Goal: Task Accomplishment & Management: Manage account settings

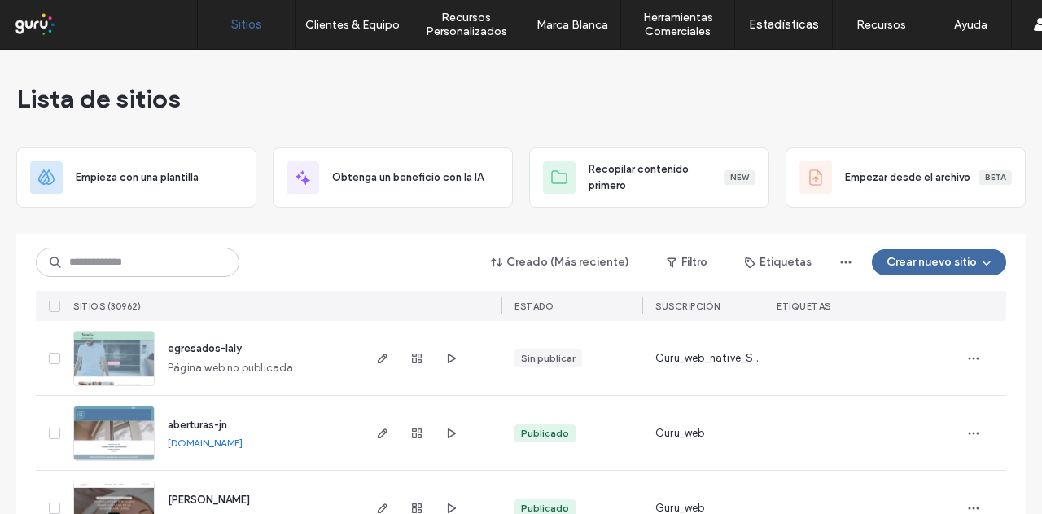
click at [299, 255] on div "Creado (Más reciente) Filtro Etiquetas Crear nuevo sitio" at bounding box center [521, 262] width 971 height 31
click at [195, 261] on input at bounding box center [138, 262] width 204 height 29
paste input "********"
type input "********"
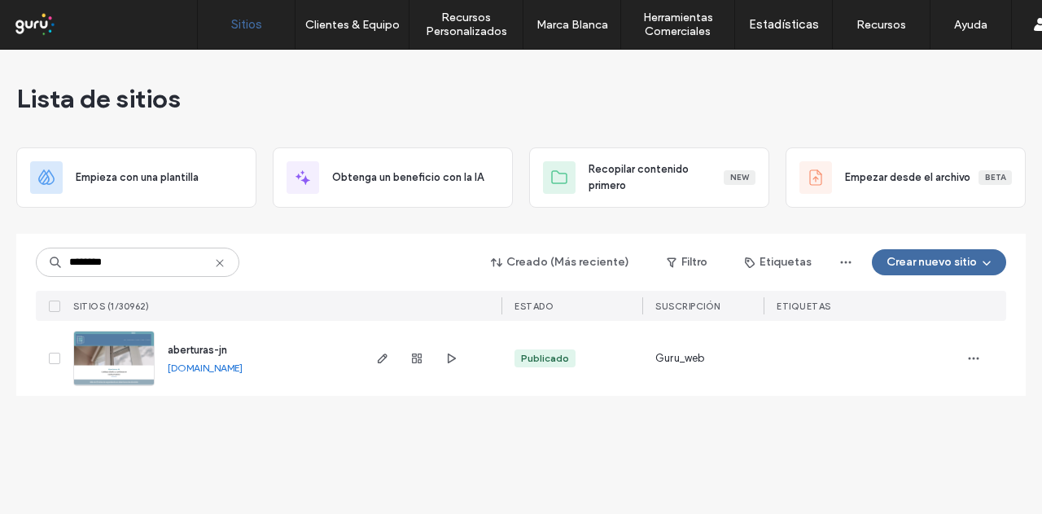
click at [243, 364] on link "[DOMAIN_NAME]" at bounding box center [205, 368] width 75 height 12
click at [451, 363] on icon "button" at bounding box center [451, 358] width 13 height 13
click at [385, 362] on icon "button" at bounding box center [382, 358] width 13 height 13
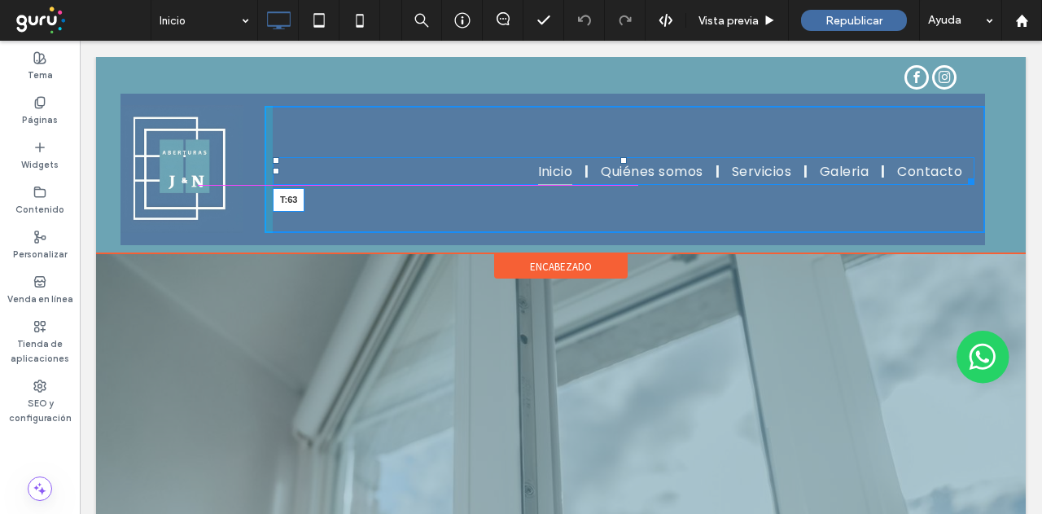
click at [623, 157] on div at bounding box center [624, 160] width 7 height 7
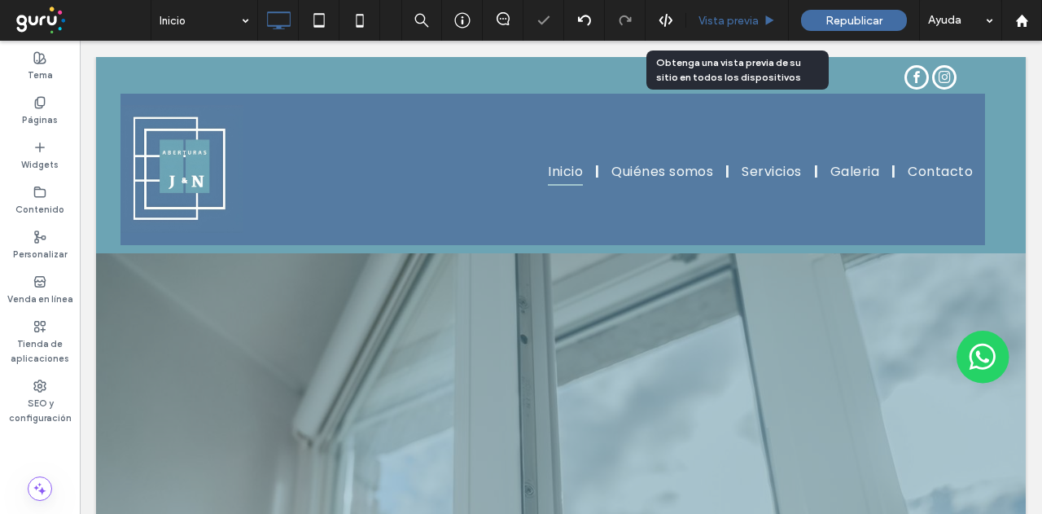
click at [742, 24] on span "Vista previa" at bounding box center [729, 21] width 60 height 14
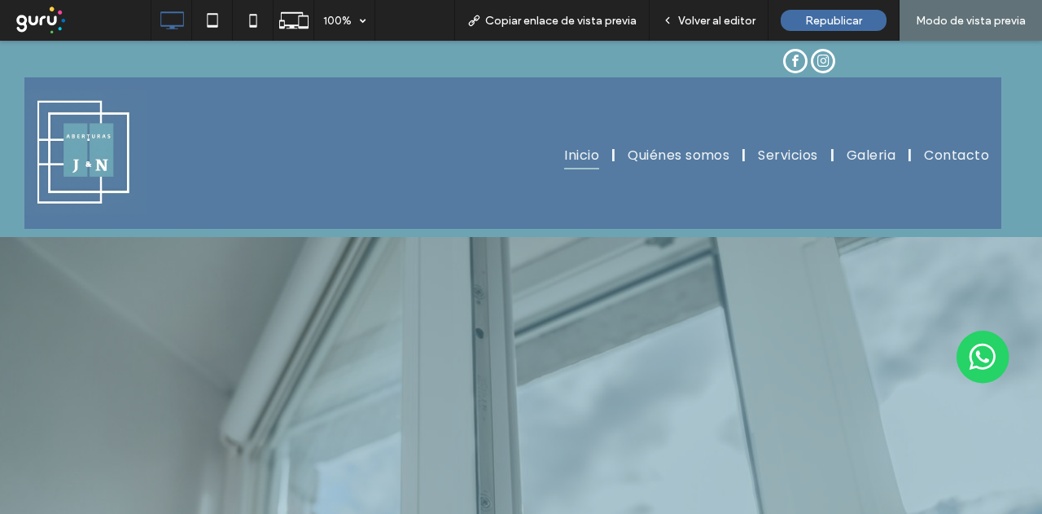
click at [742, 24] on span "Volver al editor" at bounding box center [716, 21] width 77 height 14
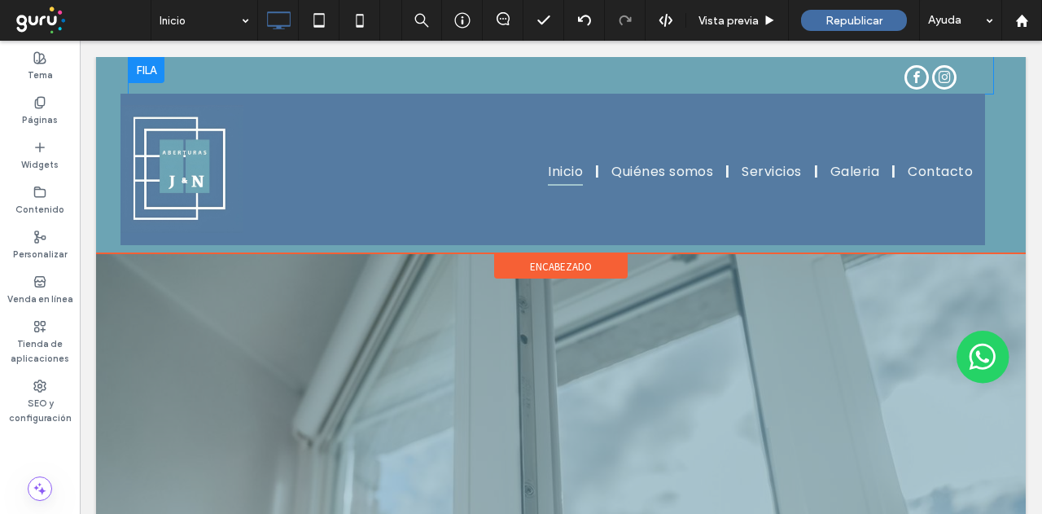
click at [141, 69] on div at bounding box center [147, 70] width 36 height 26
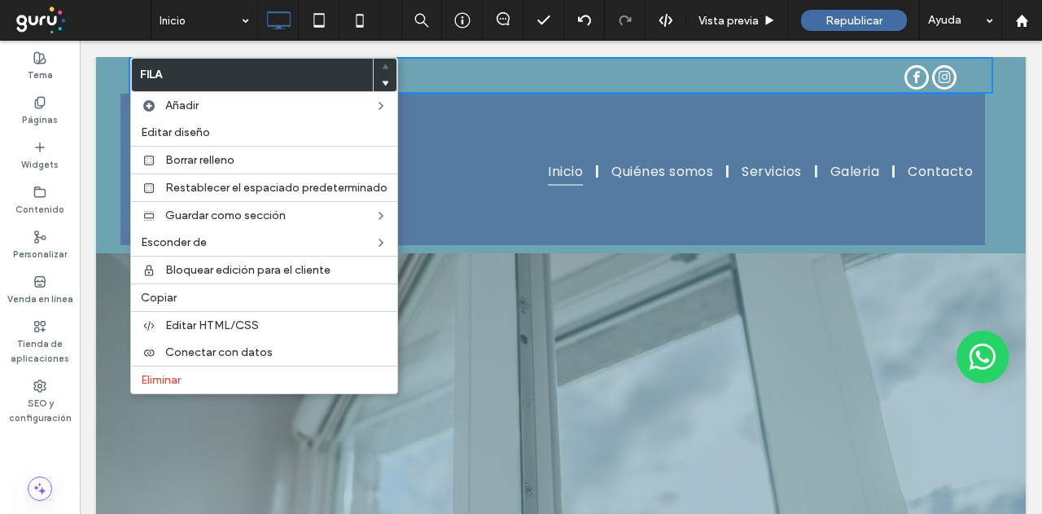
click at [106, 118] on div "Click To Paste Click To Paste Inicio Quiénes somos Servicios Galeria Contacto C…" at bounding box center [561, 155] width 930 height 196
drag, startPoint x: 112, startPoint y: 68, endPoint x: 127, endPoint y: 84, distance: 21.3
click at [113, 68] on div "Click To Paste Click To Paste Inicio Quiénes somos Servicios Galeria Contacto C…" at bounding box center [561, 155] width 930 height 196
click at [595, 94] on div "Click To Paste Inicio Quiénes somos Servicios Galeria Contacto Click To Paste" at bounding box center [553, 169] width 865 height 151
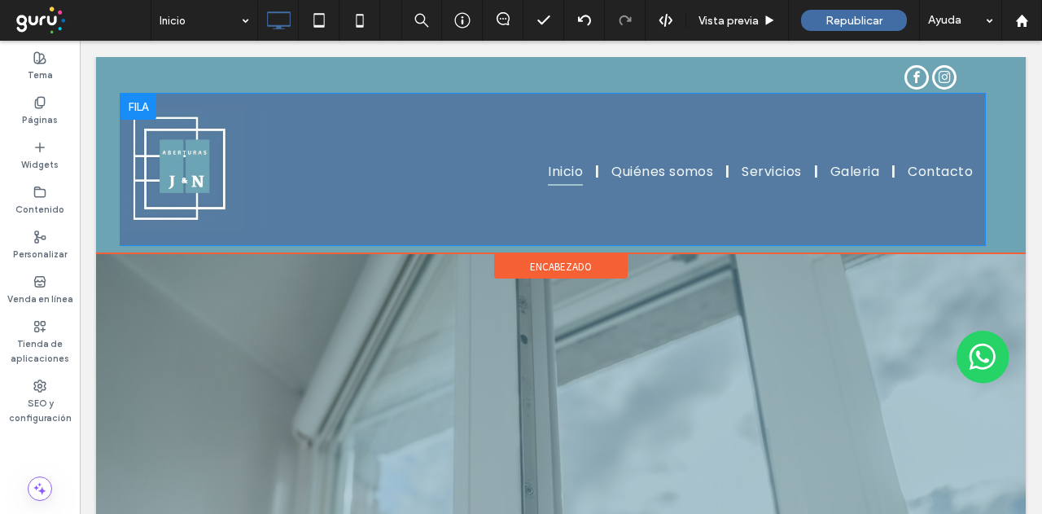
click at [138, 101] on div at bounding box center [139, 107] width 36 height 26
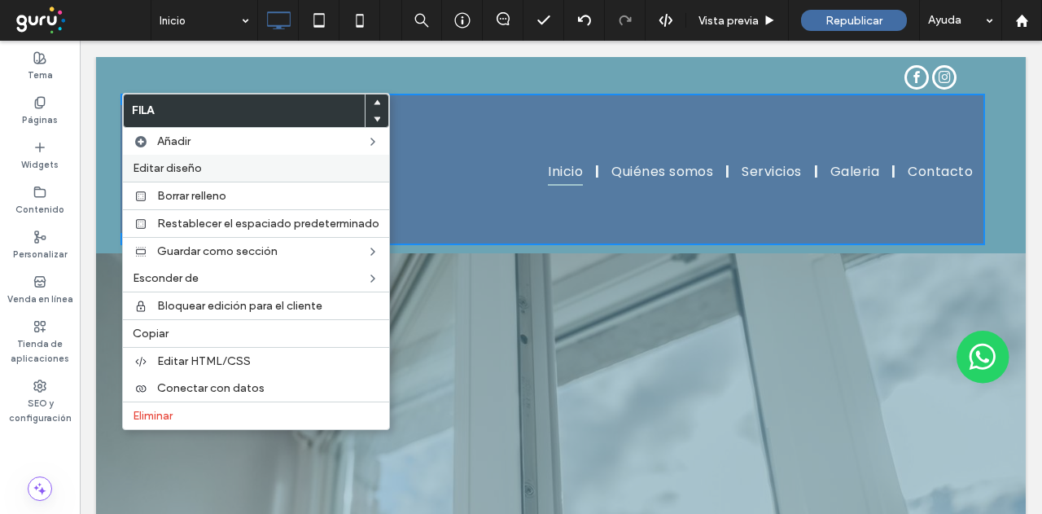
click at [206, 162] on label "Editar diseño" at bounding box center [256, 168] width 247 height 14
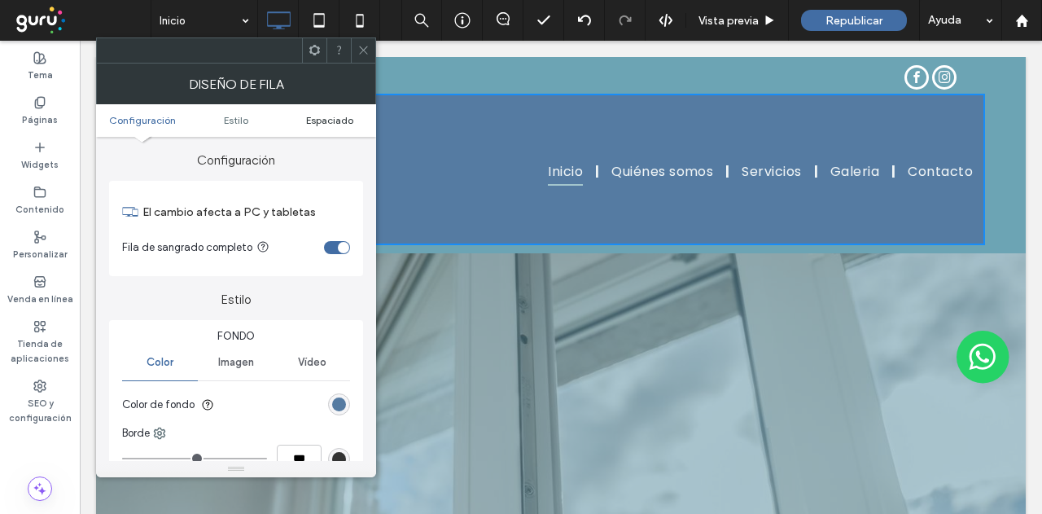
click at [331, 116] on span "Espaciado" at bounding box center [329, 120] width 47 height 12
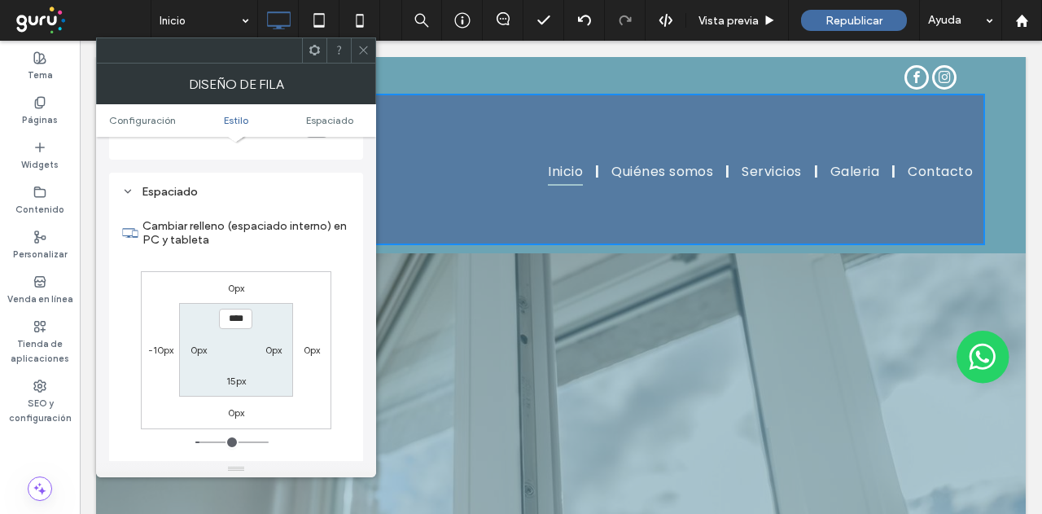
scroll to position [409, 0]
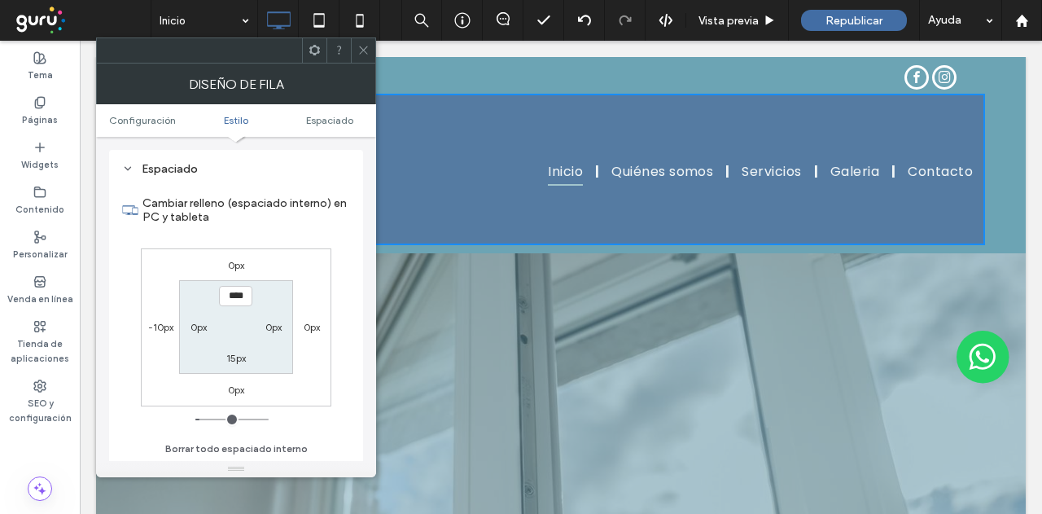
click at [369, 50] on icon at bounding box center [364, 50] width 12 height 12
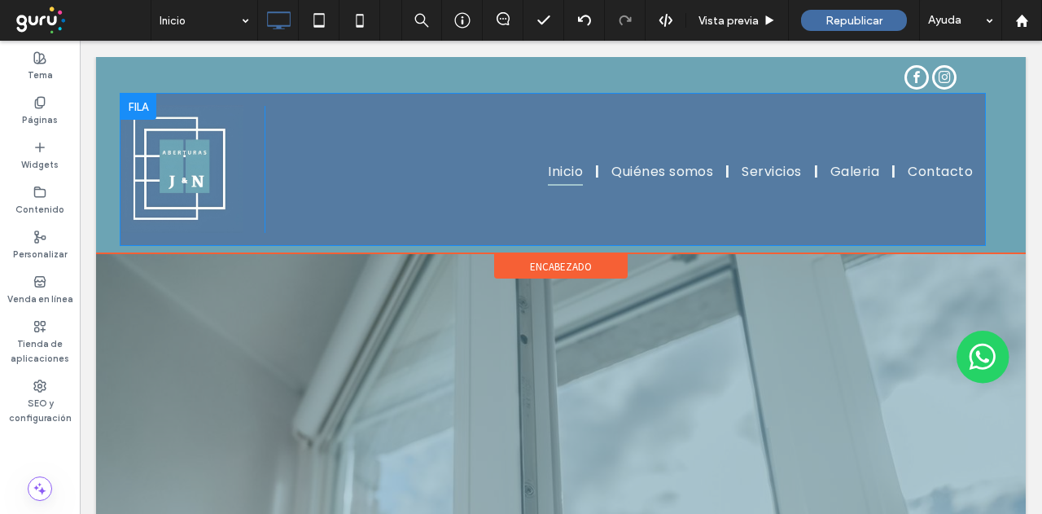
click at [961, 126] on div "Inicio Quiénes somos Servicios Galeria Contacto Click To Paste" at bounding box center [625, 169] width 721 height 127
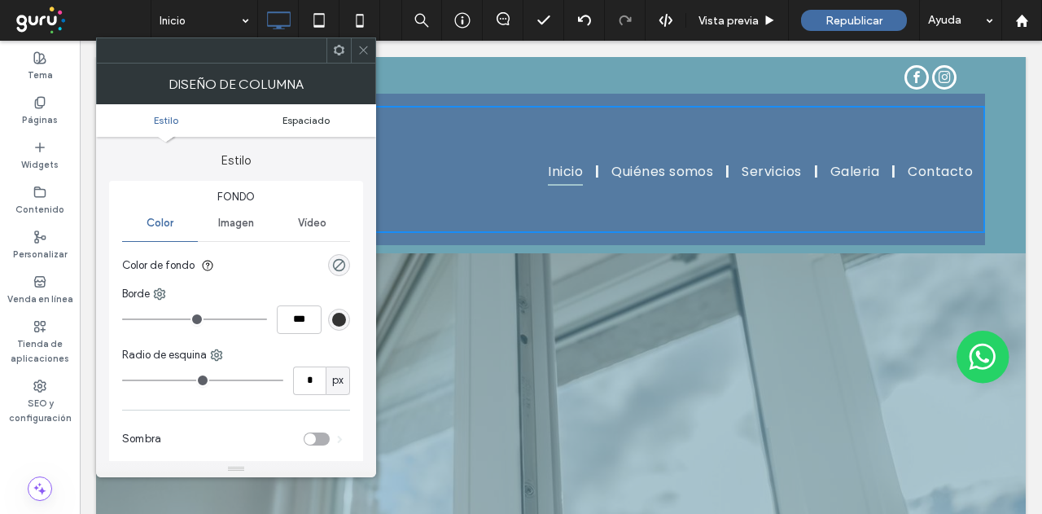
click at [314, 121] on span "Espaciado" at bounding box center [306, 120] width 47 height 12
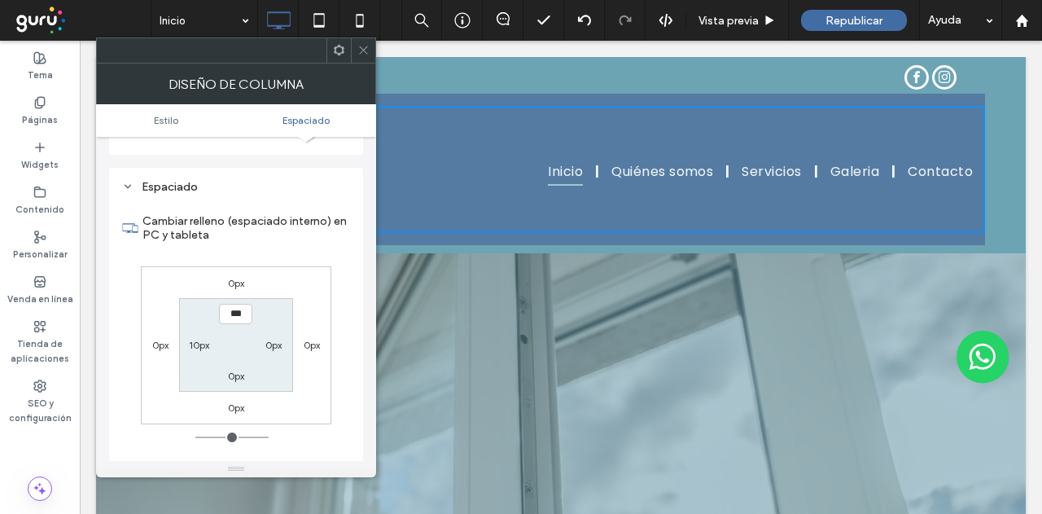
scroll to position [331, 0]
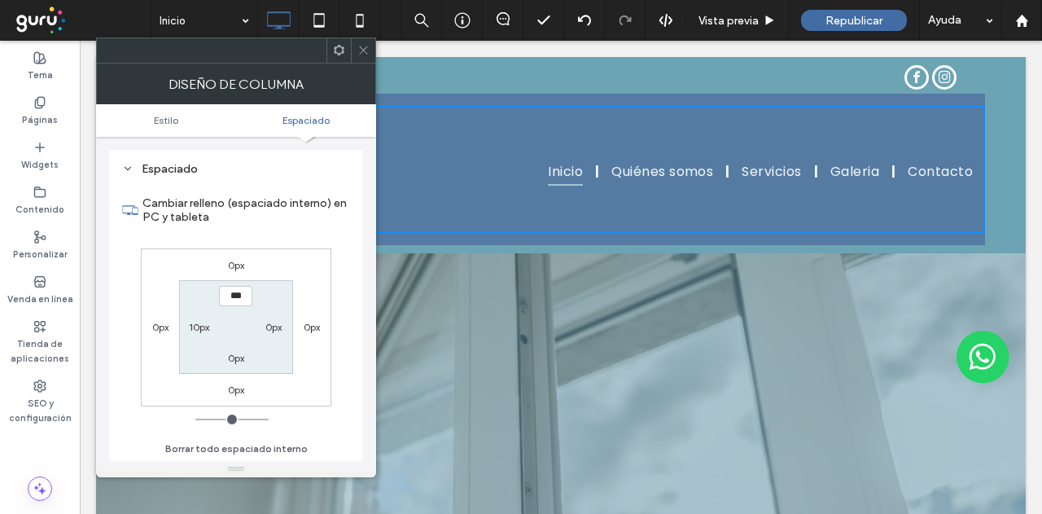
click at [362, 53] on icon at bounding box center [364, 50] width 12 height 12
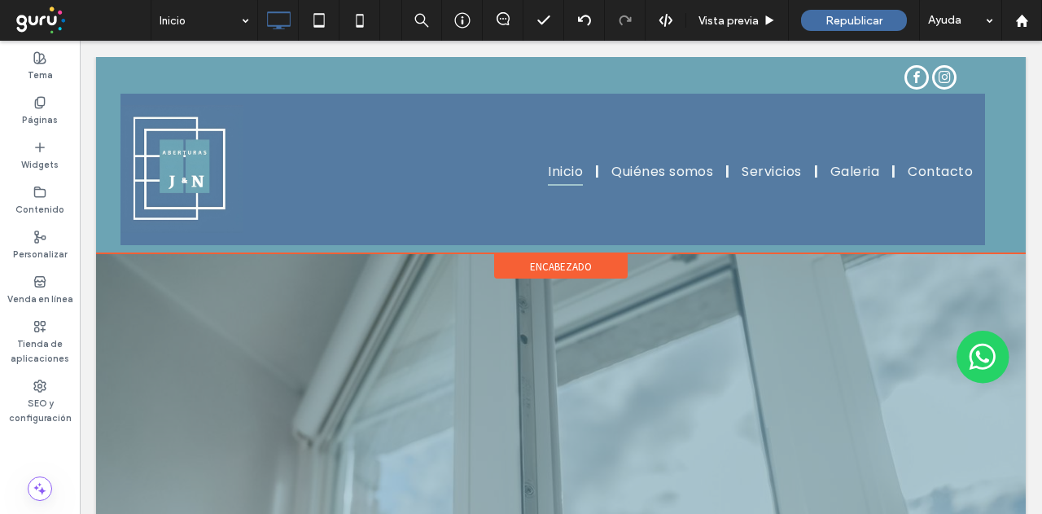
click at [110, 150] on div "Click To Paste Click To Paste Inicio Quiénes somos Servicios Galeria Contacto C…" at bounding box center [561, 155] width 930 height 196
click at [559, 260] on span "encabezado" at bounding box center [561, 267] width 62 height 14
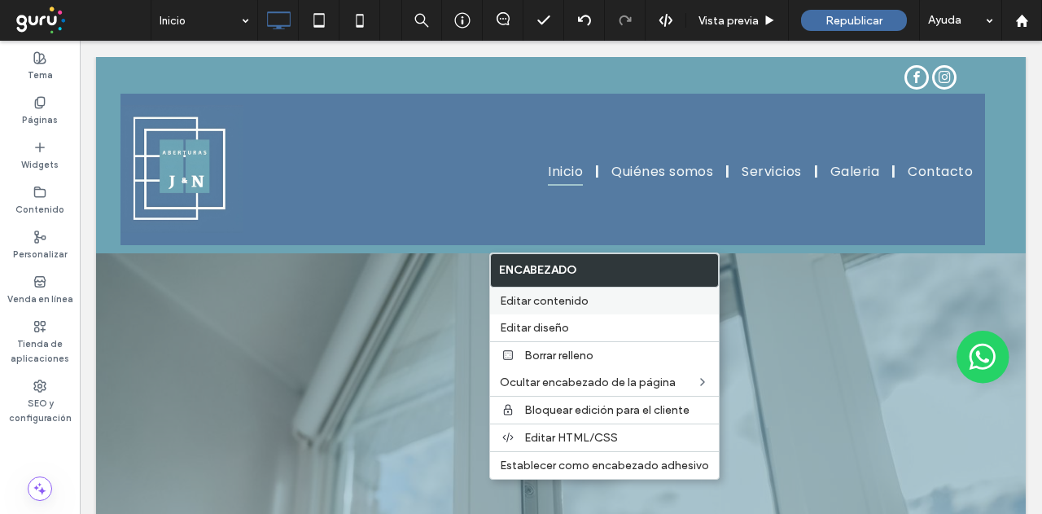
click at [594, 325] on label "Editar diseño" at bounding box center [604, 328] width 209 height 14
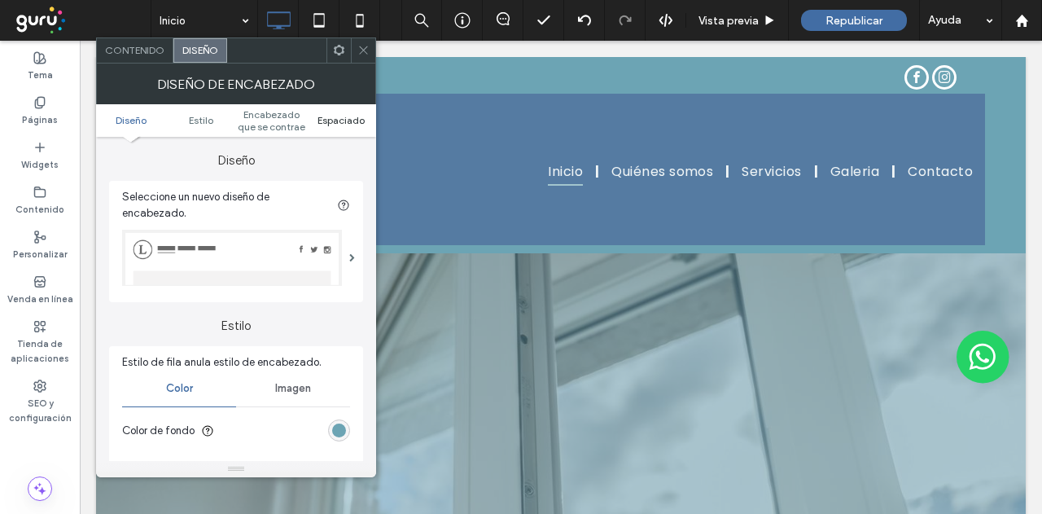
click at [350, 119] on span "Espaciado" at bounding box center [341, 120] width 47 height 12
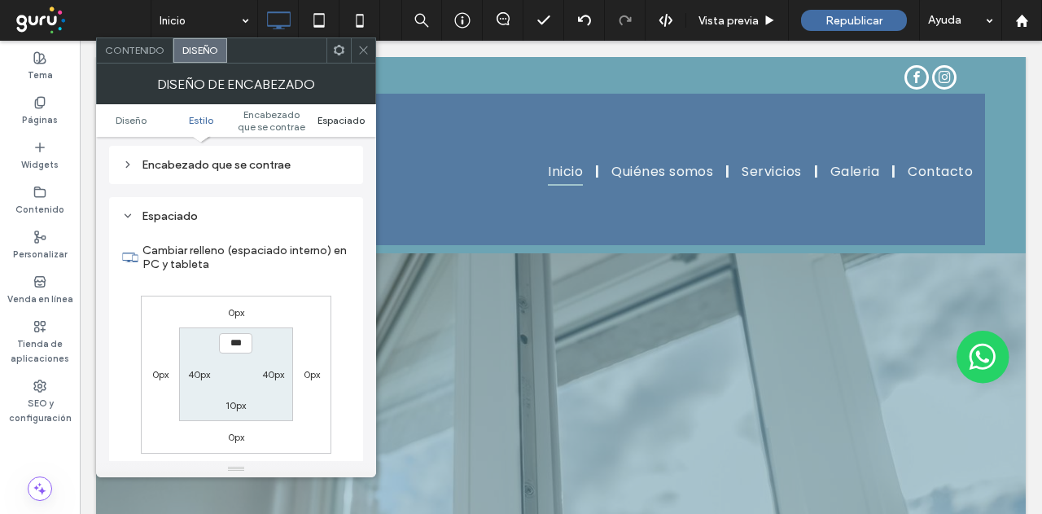
scroll to position [582, 0]
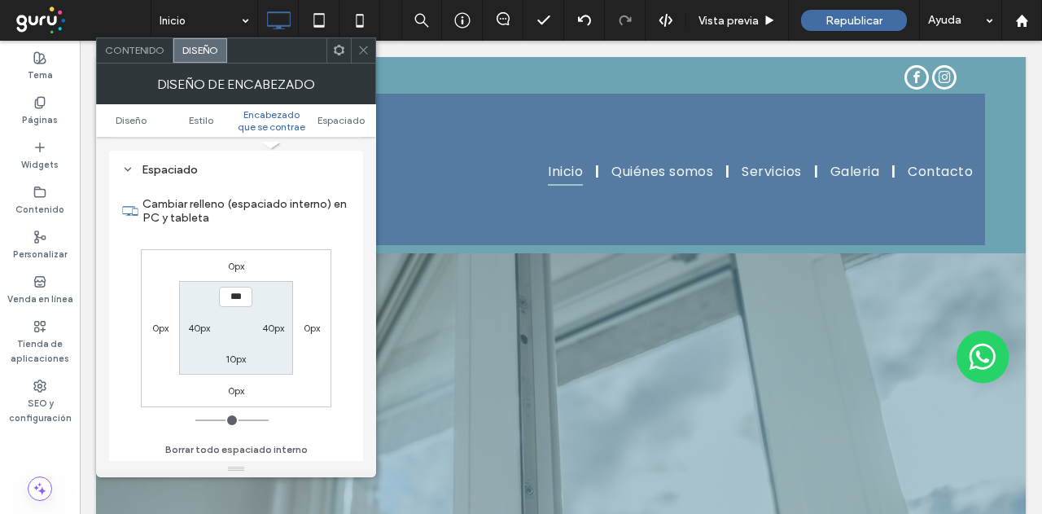
click at [365, 51] on icon at bounding box center [364, 50] width 12 height 12
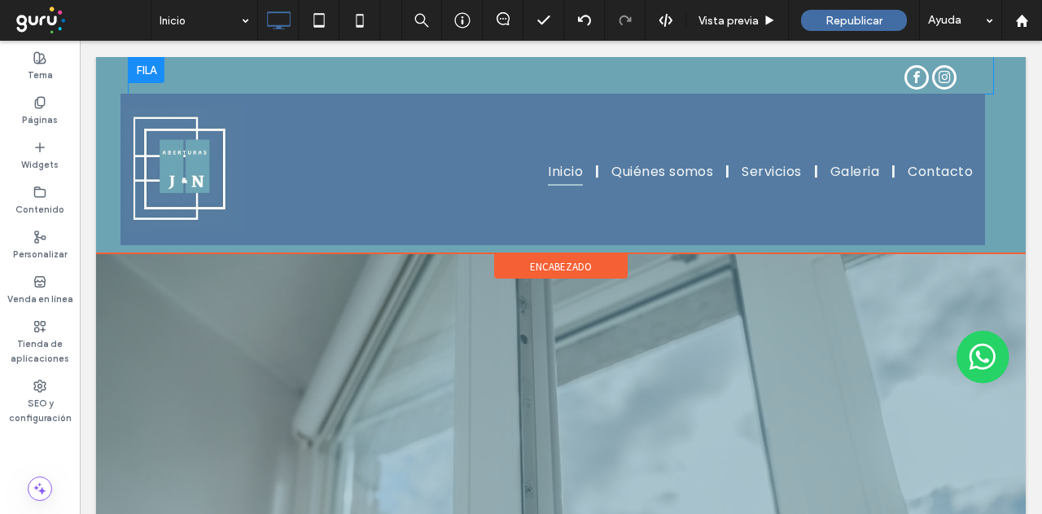
click at [972, 74] on div "Click To Paste" at bounding box center [561, 75] width 865 height 37
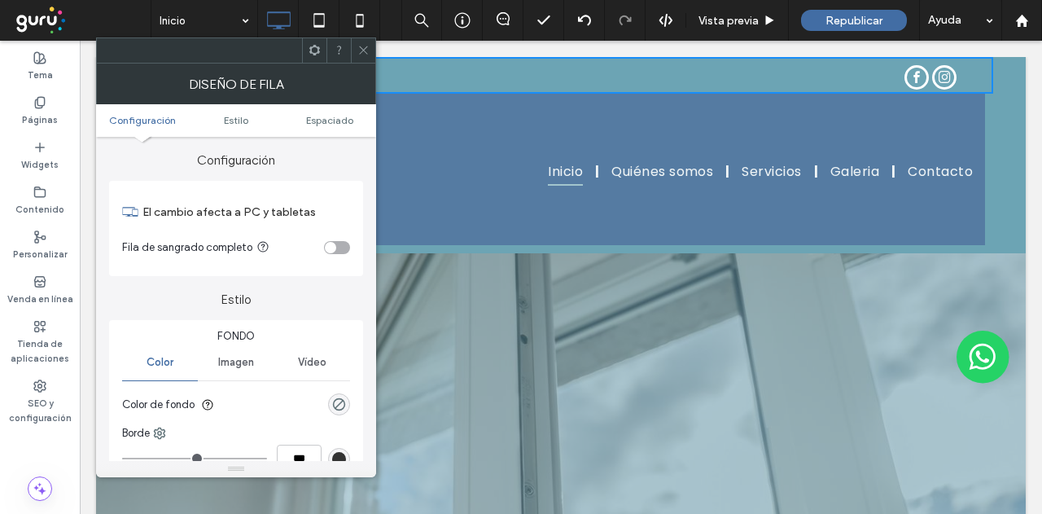
drag, startPoint x: 339, startPoint y: 250, endPoint x: 348, endPoint y: 204, distance: 46.5
click at [339, 250] on div "toggle" at bounding box center [337, 247] width 26 height 13
click at [343, 125] on span "Espaciado" at bounding box center [329, 120] width 47 height 12
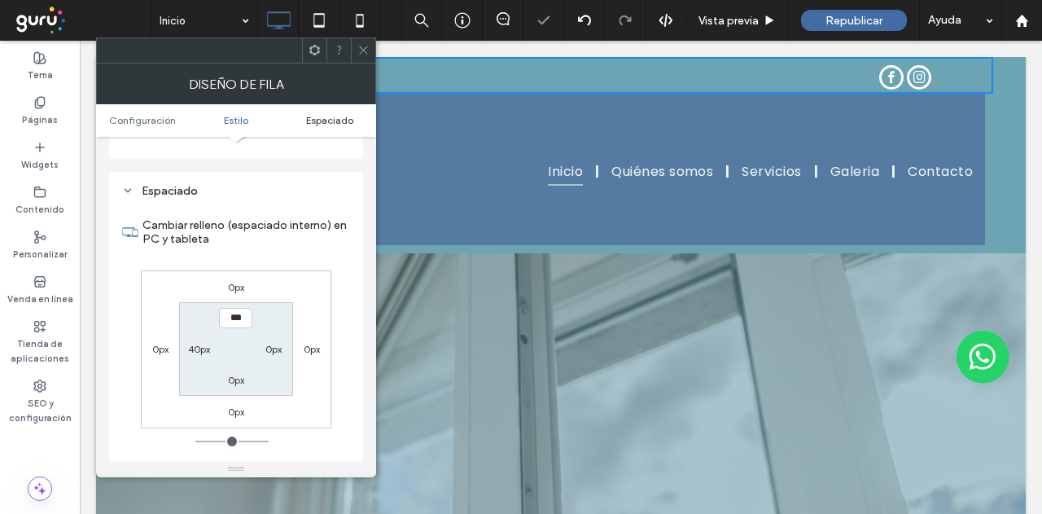
scroll to position [409, 0]
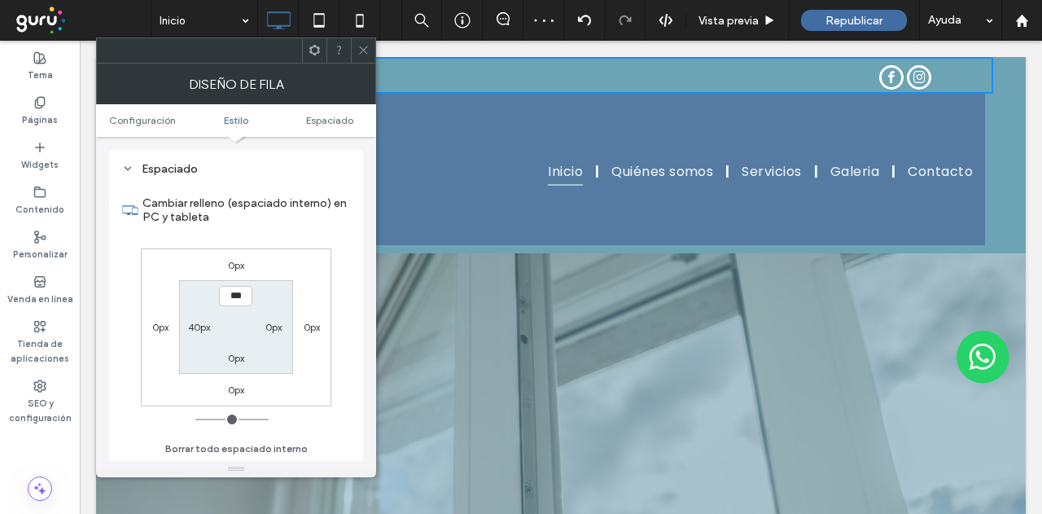
click at [370, 45] on icon at bounding box center [364, 50] width 12 height 12
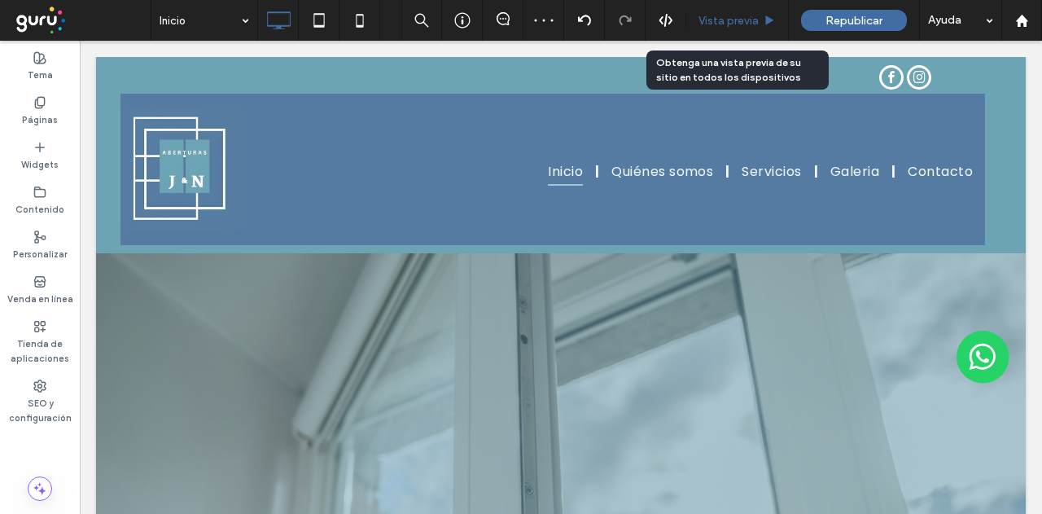
click at [752, 24] on span "Vista previa" at bounding box center [729, 21] width 60 height 14
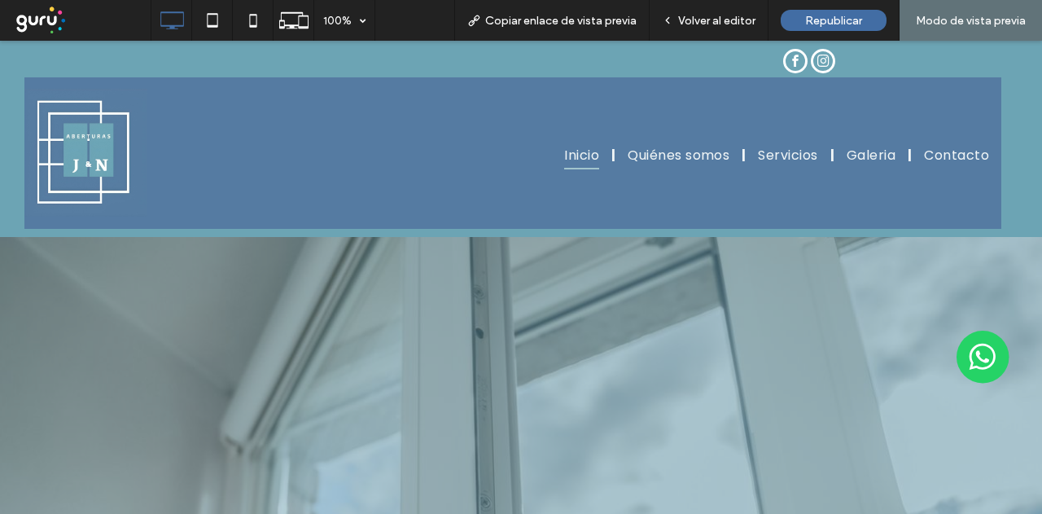
click at [752, 24] on span "Volver al editor" at bounding box center [716, 21] width 77 height 14
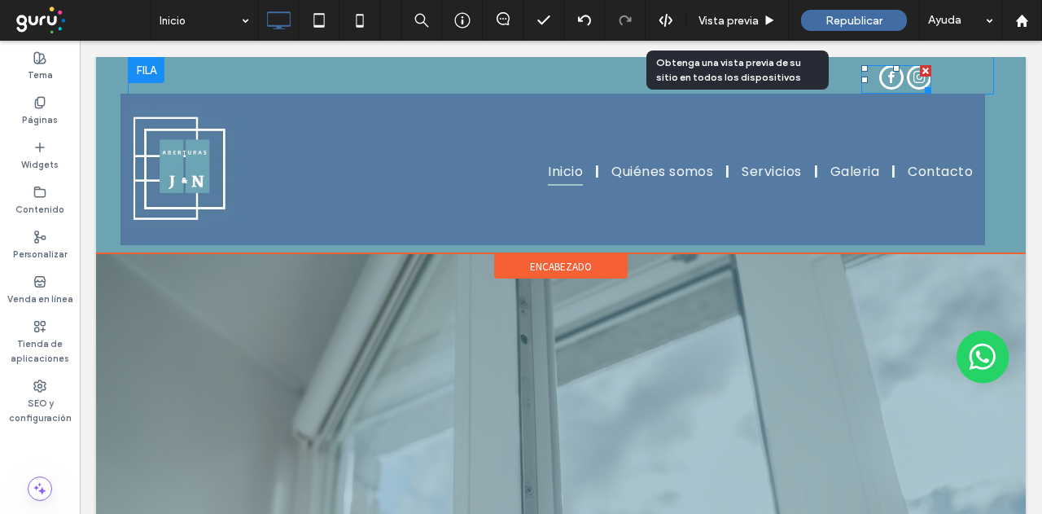
drag, startPoint x: 887, startPoint y: 76, endPoint x: 904, endPoint y: 86, distance: 20.1
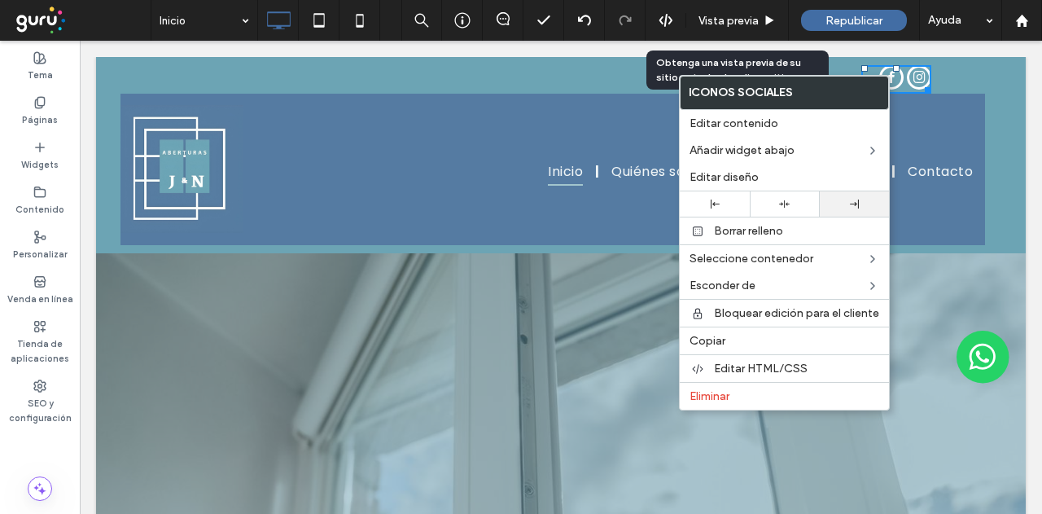
click at [870, 206] on div at bounding box center [855, 204] width 54 height 9
click at [990, 117] on div "Click To Paste Click To Paste Inicio Quiénes somos Servicios Galeria Contacto C…" at bounding box center [561, 155] width 930 height 196
click at [734, 24] on span "Vista previa" at bounding box center [729, 21] width 60 height 14
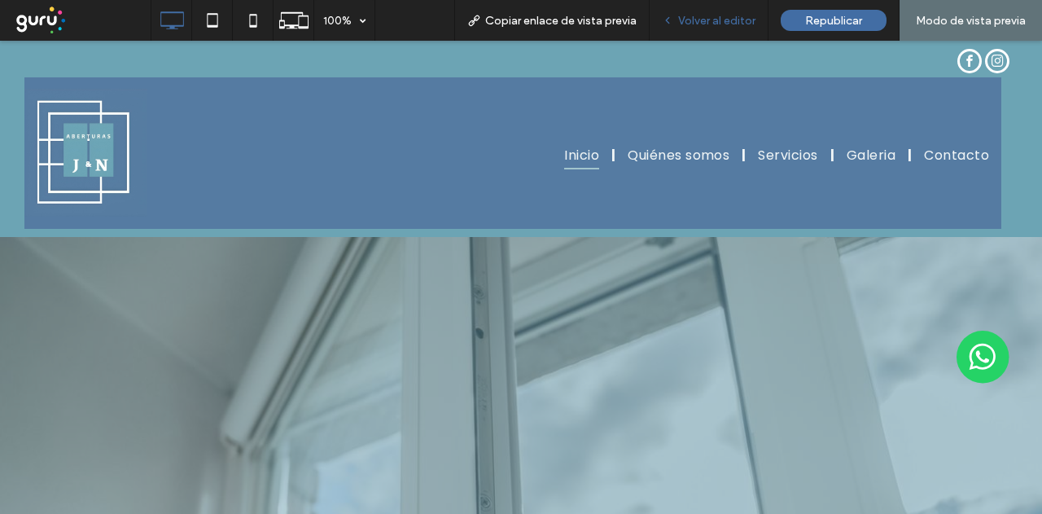
click at [734, 23] on span "Volver al editor" at bounding box center [716, 21] width 77 height 14
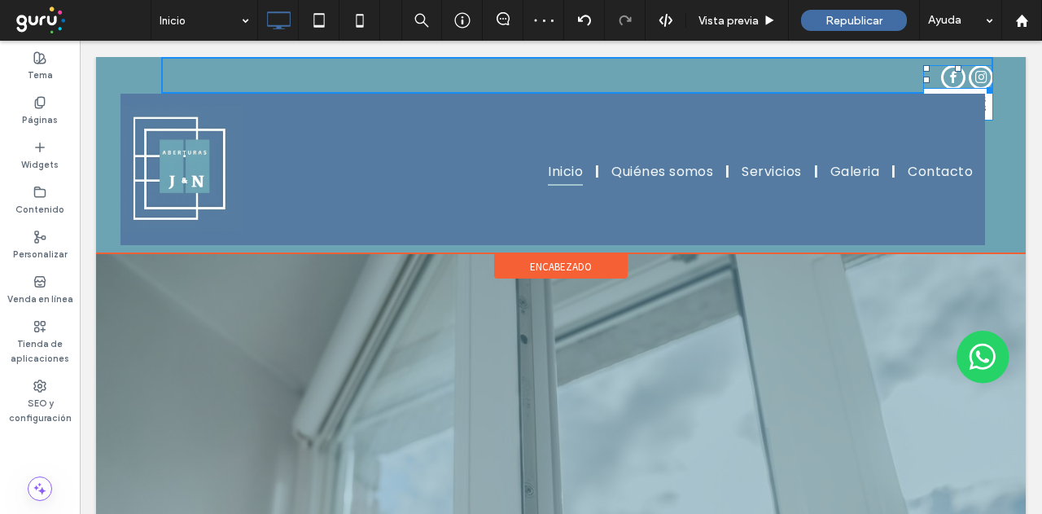
drag, startPoint x: 977, startPoint y: 81, endPoint x: 1036, endPoint y: 122, distance: 71.9
click at [981, 81] on div at bounding box center [987, 87] width 12 height 12
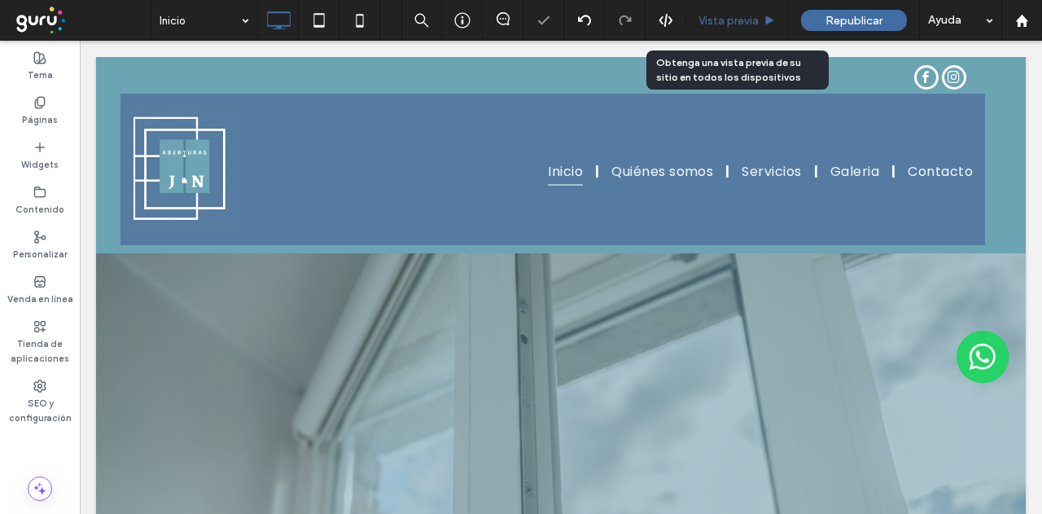
click at [729, 20] on span "Vista previa" at bounding box center [729, 21] width 60 height 14
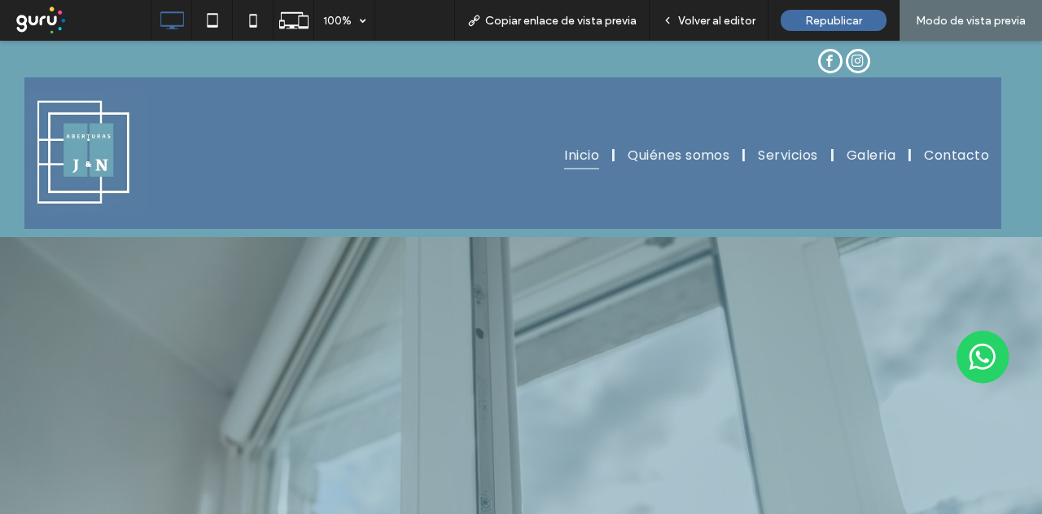
click at [730, 20] on span "Volver al editor" at bounding box center [716, 21] width 77 height 14
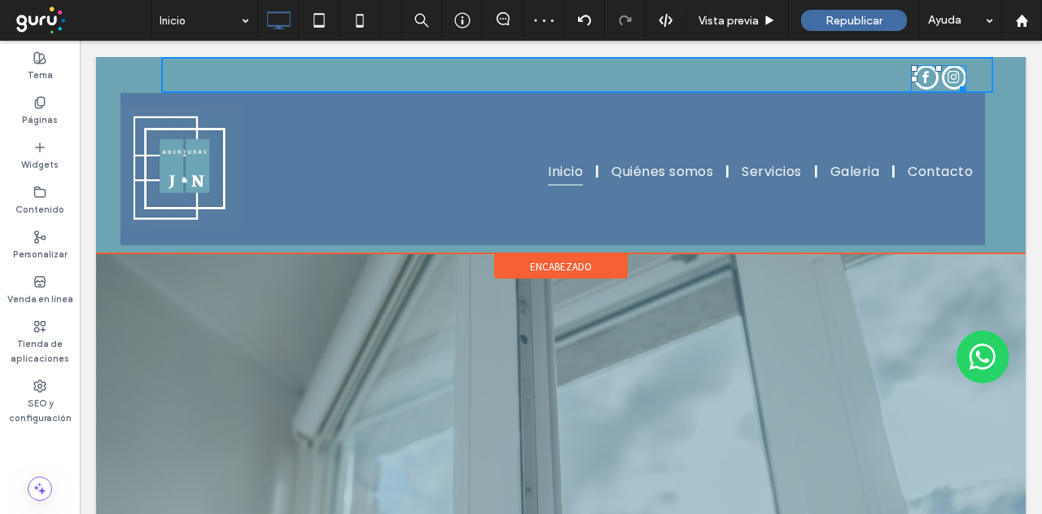
drag, startPoint x: 910, startPoint y: 77, endPoint x: 757, endPoint y: 86, distance: 154.1
click at [911, 86] on div "L:786" at bounding box center [938, 79] width 55 height 28
drag, startPoint x: 809, startPoint y: 85, endPoint x: 950, endPoint y: 122, distance: 146.6
click at [812, 84] on div at bounding box center [806, 87] width 12 height 12
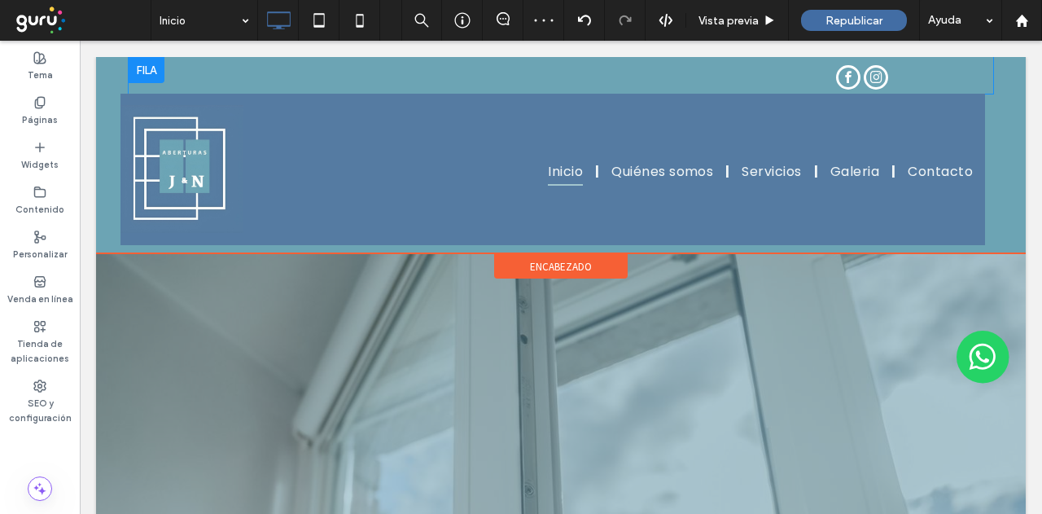
click at [973, 77] on div "Click To Paste" at bounding box center [577, 75] width 832 height 37
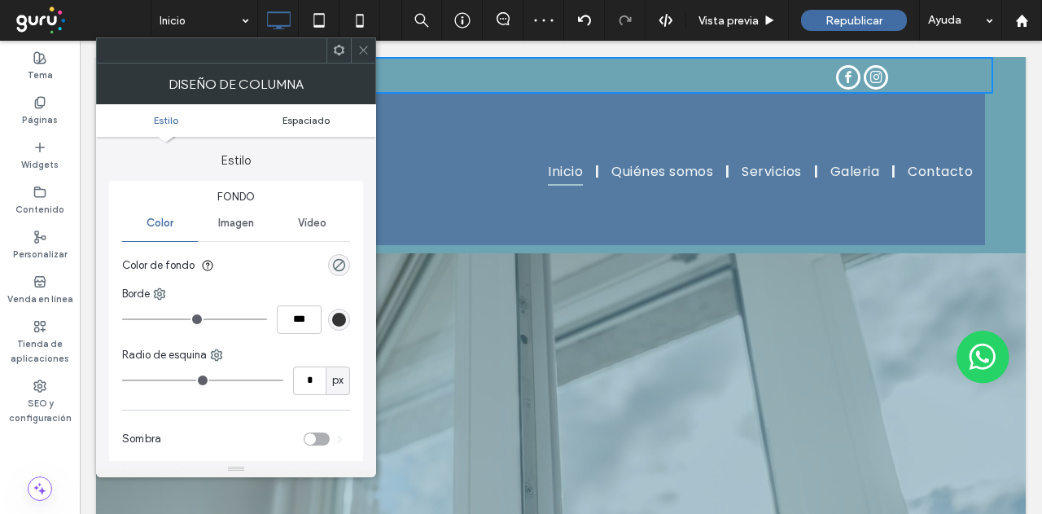
click at [321, 123] on span "Espaciado" at bounding box center [306, 120] width 47 height 12
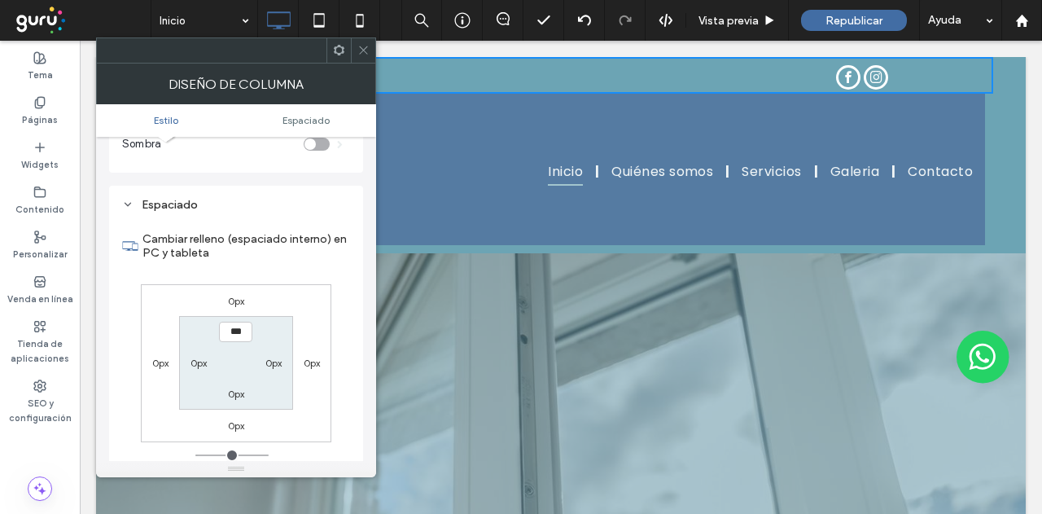
scroll to position [331, 0]
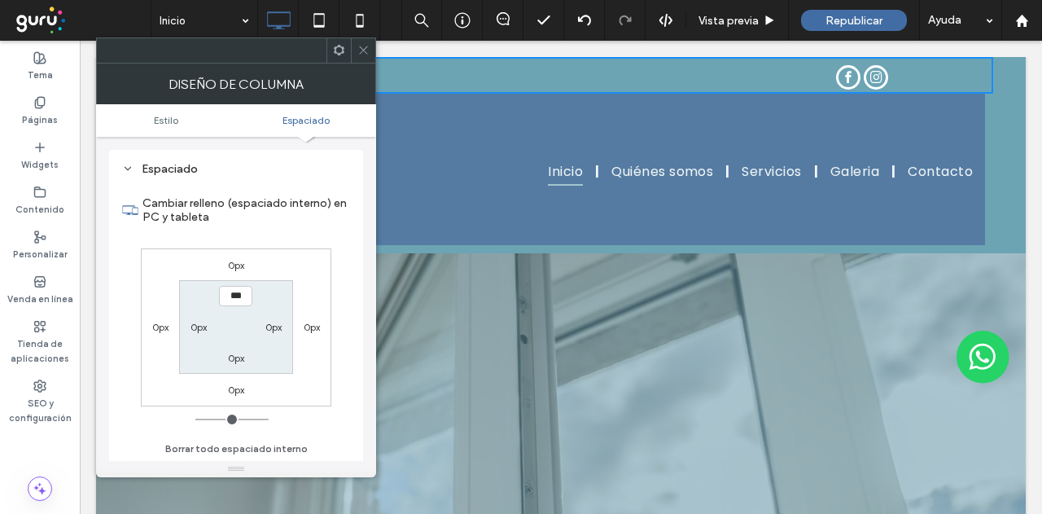
click at [277, 328] on label "0px" at bounding box center [273, 327] width 16 height 12
type input "**"
type input "****"
click at [312, 292] on div "0px 0px 0px 0px 0px **** 0px 0px" at bounding box center [236, 327] width 191 height 158
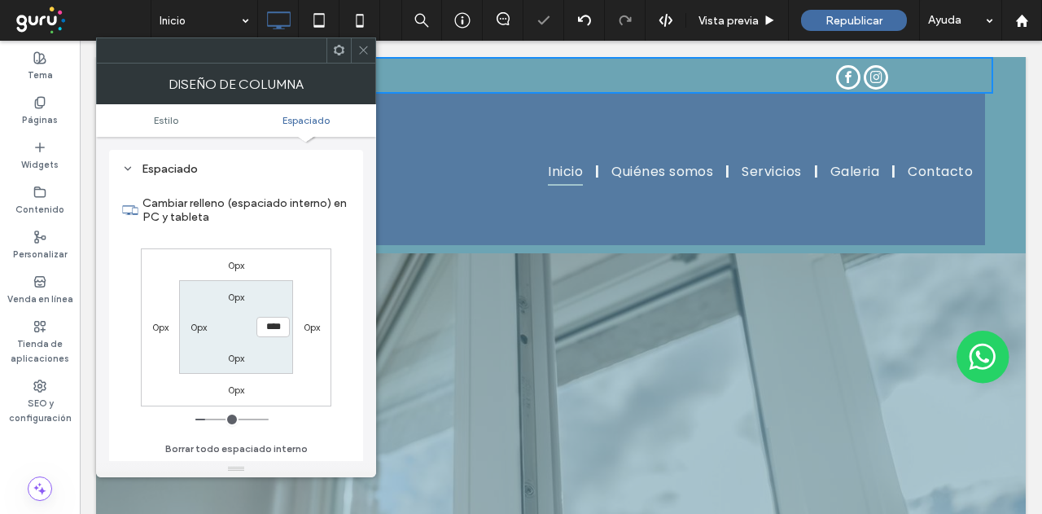
click at [352, 49] on div at bounding box center [363, 50] width 24 height 24
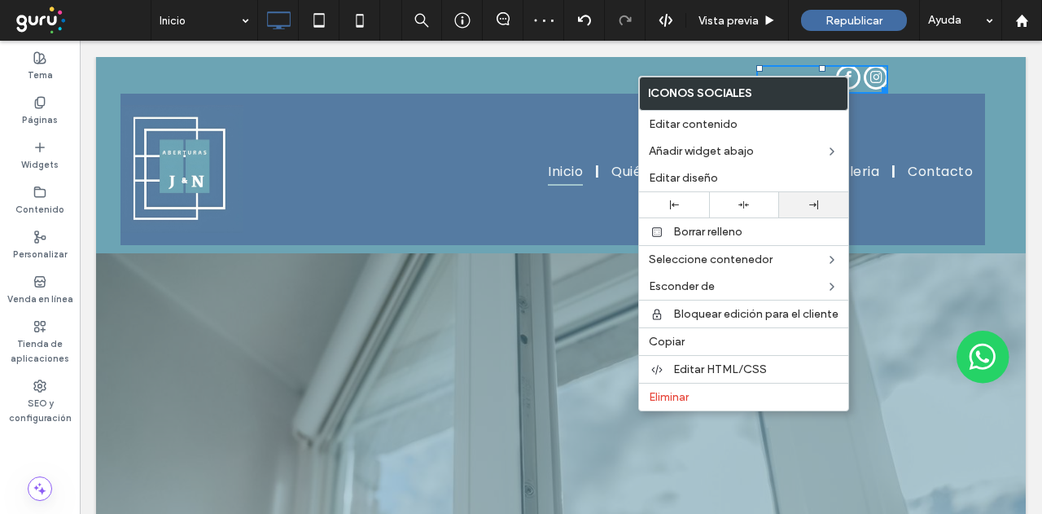
click at [813, 211] on div at bounding box center [814, 204] width 70 height 25
drag, startPoint x: 997, startPoint y: 87, endPoint x: 917, endPoint y: 68, distance: 82.0
click at [997, 87] on div "Click To Paste Click To Paste Inicio Quiénes somos Servicios Galeria Contacto C…" at bounding box center [561, 155] width 930 height 196
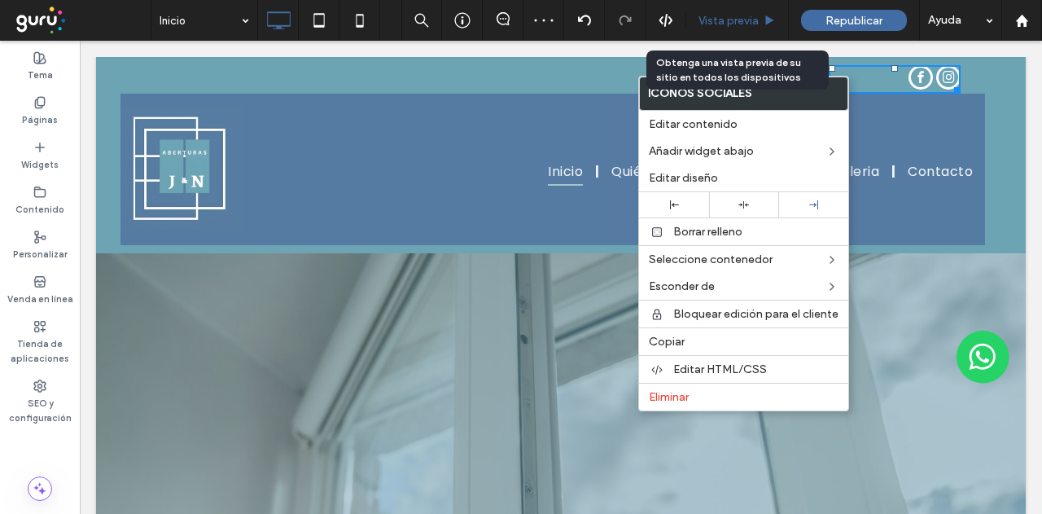
click at [715, 33] on div "Vista previa" at bounding box center [738, 20] width 103 height 41
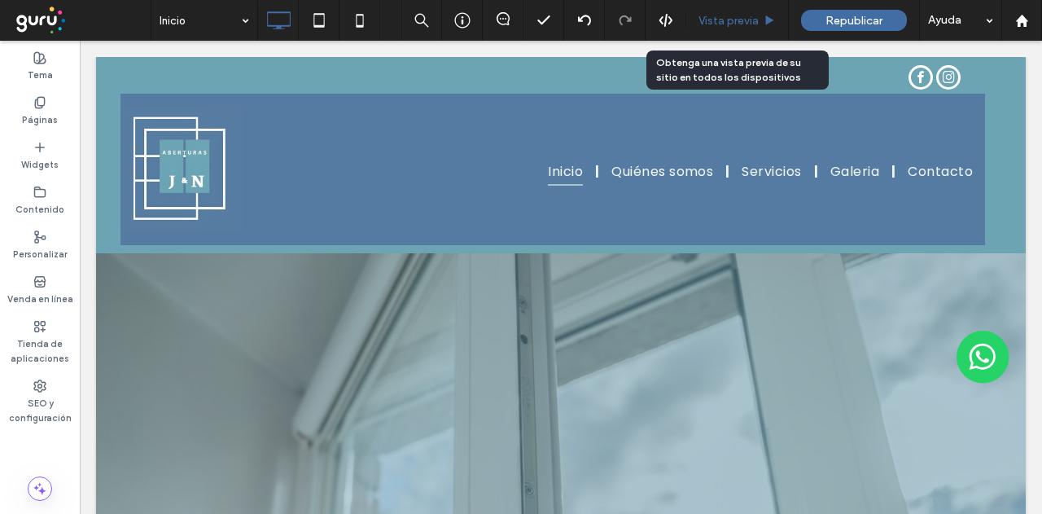
click at [723, 26] on span "Vista previa" at bounding box center [729, 21] width 60 height 14
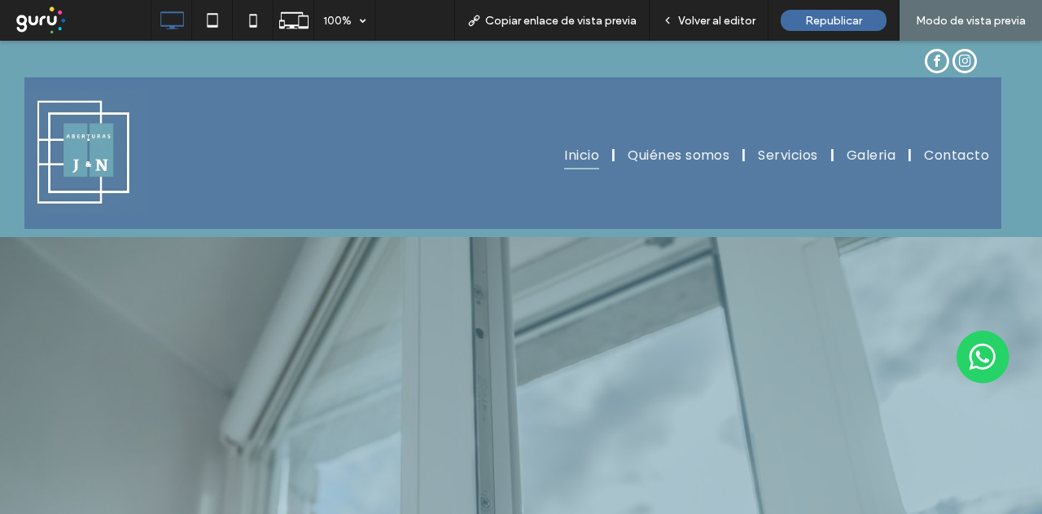
click at [723, 26] on span "Volver al editor" at bounding box center [716, 21] width 77 height 14
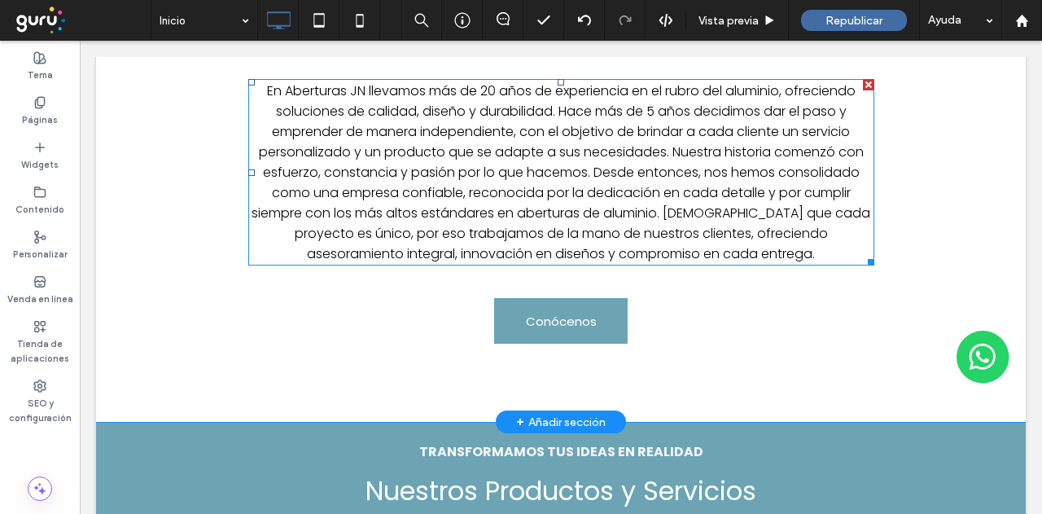
scroll to position [1303, 0]
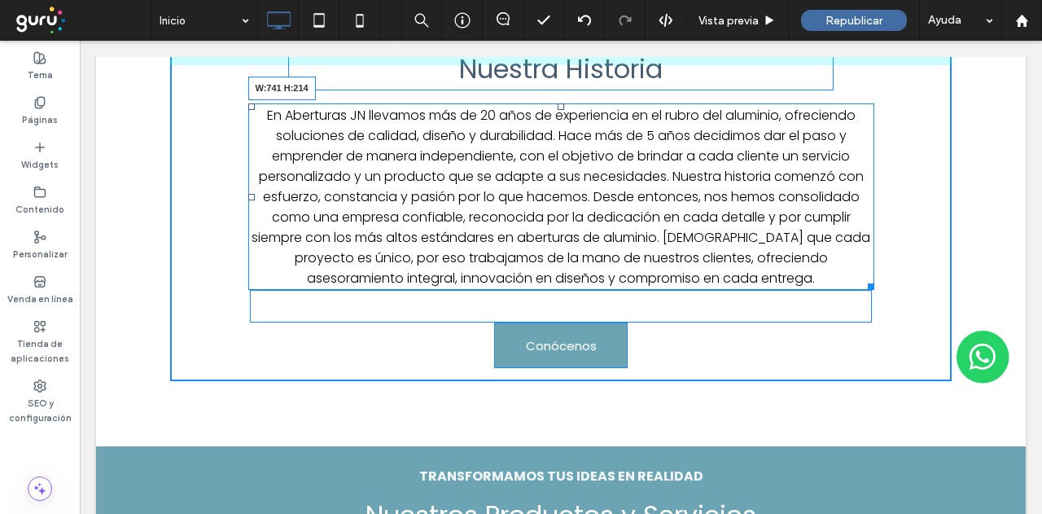
drag, startPoint x: 857, startPoint y: 268, endPoint x: 845, endPoint y: 265, distance: 11.7
click at [862, 278] on div at bounding box center [868, 284] width 12 height 12
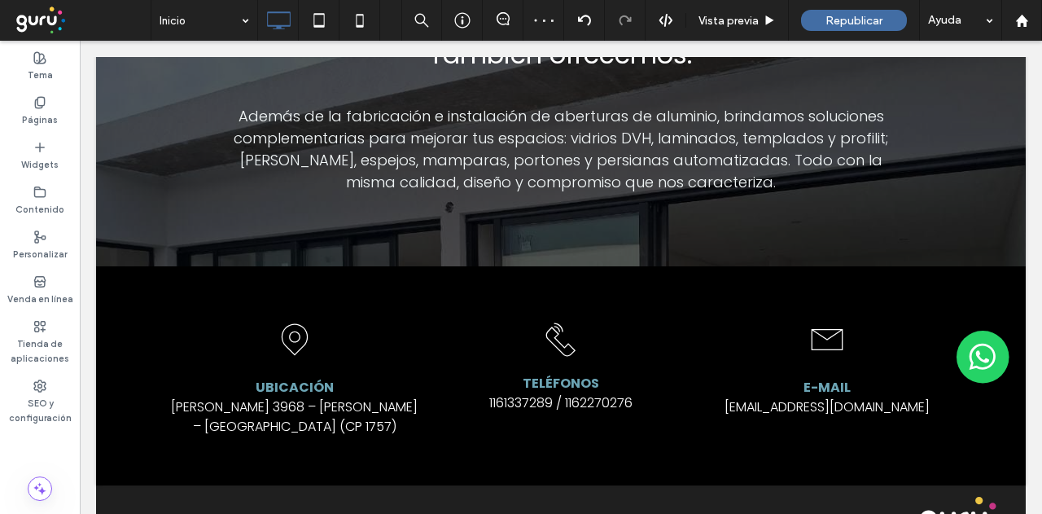
scroll to position [3432, 0]
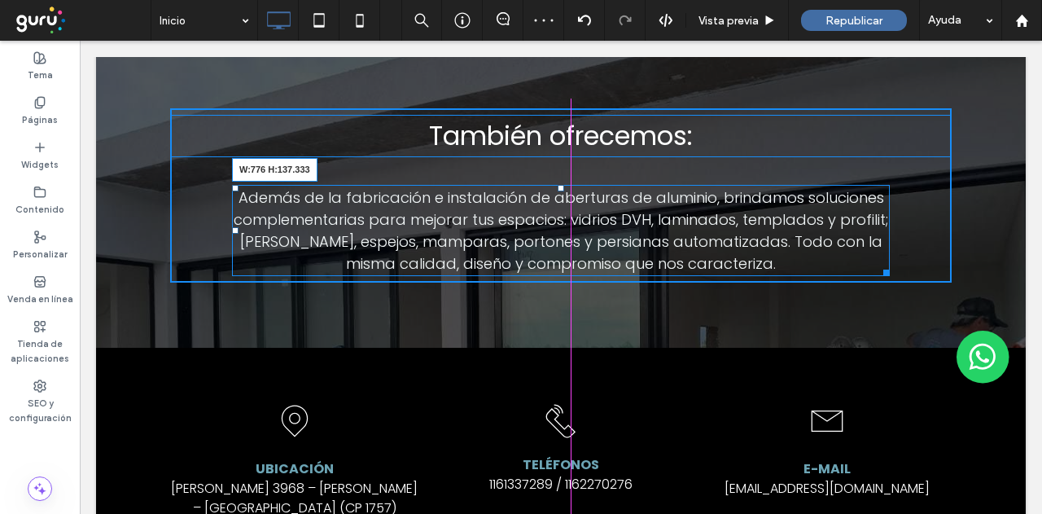
drag, startPoint x: 880, startPoint y: 217, endPoint x: 946, endPoint y: 252, distance: 75.8
click at [866, 212] on div "Además de la fabricación e instalación de aberturas de aluminio, brindamos solu…" at bounding box center [561, 230] width 658 height 91
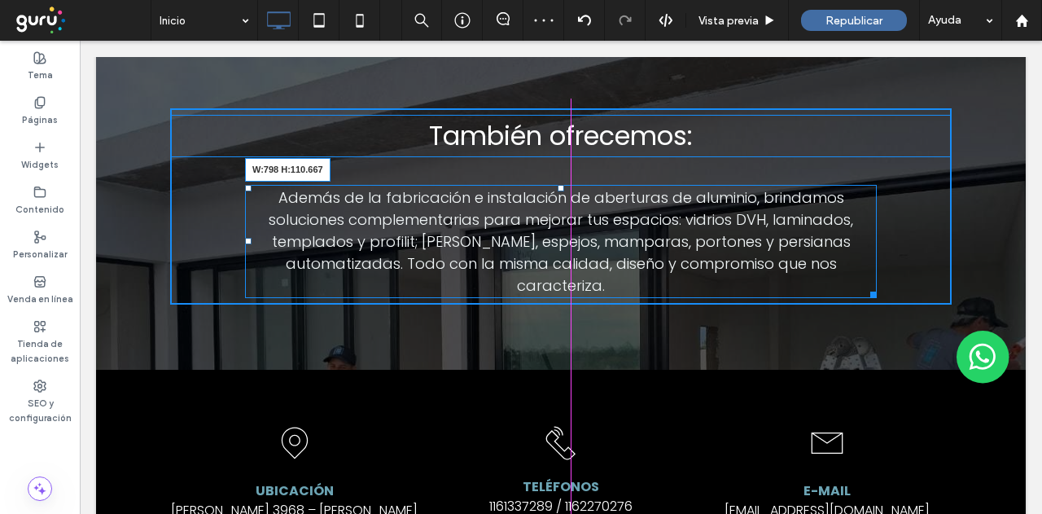
drag, startPoint x: 868, startPoint y: 231, endPoint x: 876, endPoint y: 233, distance: 8.3
click at [876, 233] on div "También ofrecemos: Además de la fabricación e instalación de aberturas de alumi…" at bounding box center [561, 206] width 930 height 327
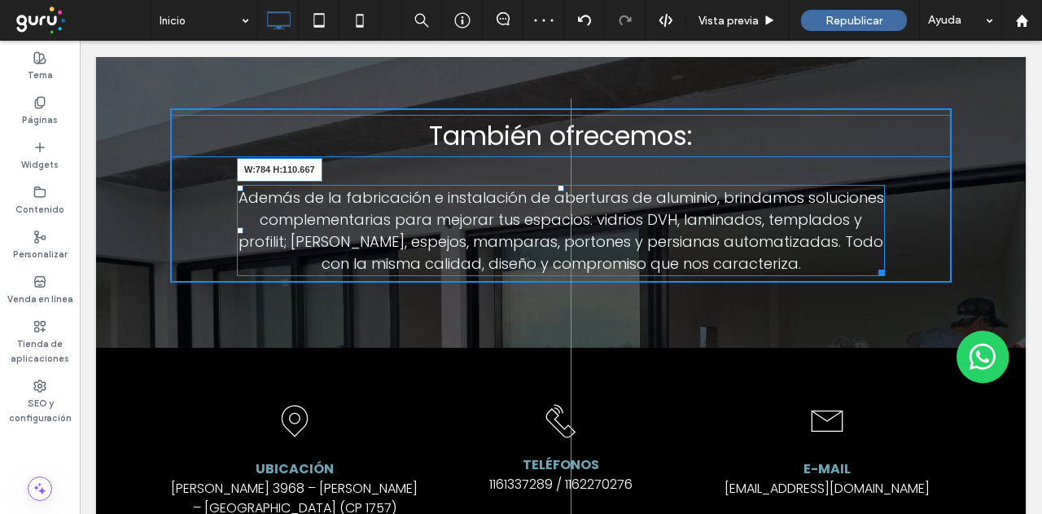
click at [873, 264] on div at bounding box center [879, 270] width 12 height 12
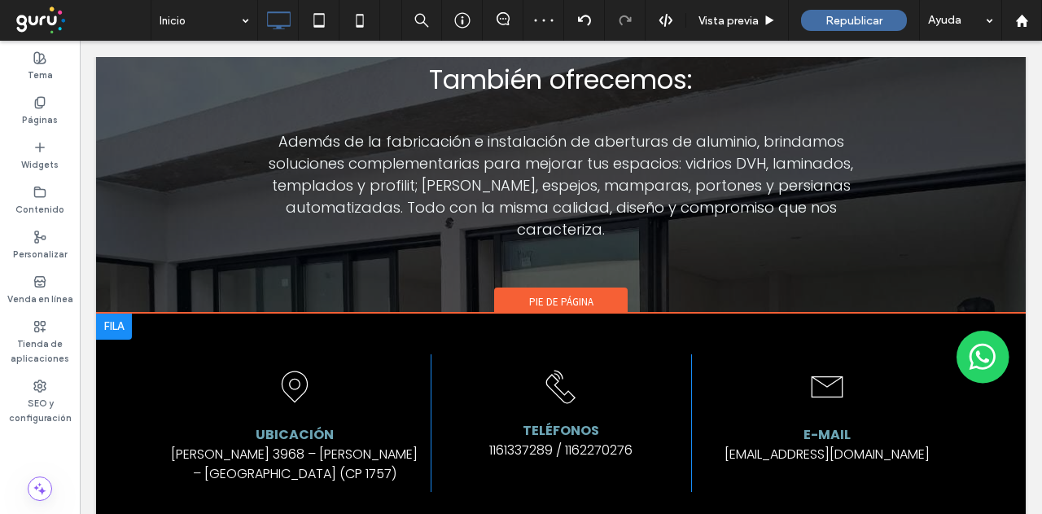
scroll to position [3513, 0]
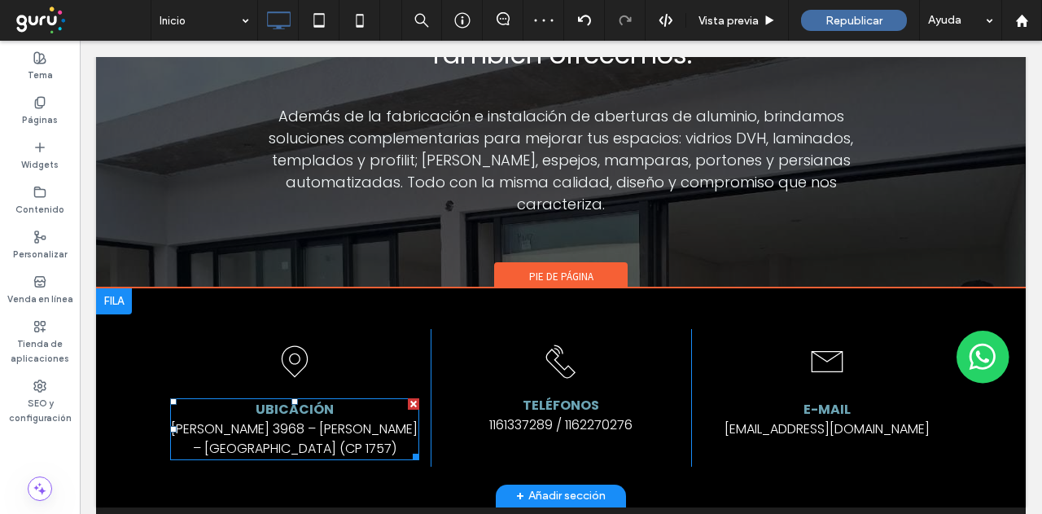
drag, startPoint x: 288, startPoint y: 367, endPoint x: 299, endPoint y: 371, distance: 11.1
click at [288, 419] on span "Sixto Fajardo 3968 – Gregorio de Laferrere – Buenos Aires (CP 1757)" at bounding box center [294, 438] width 247 height 38
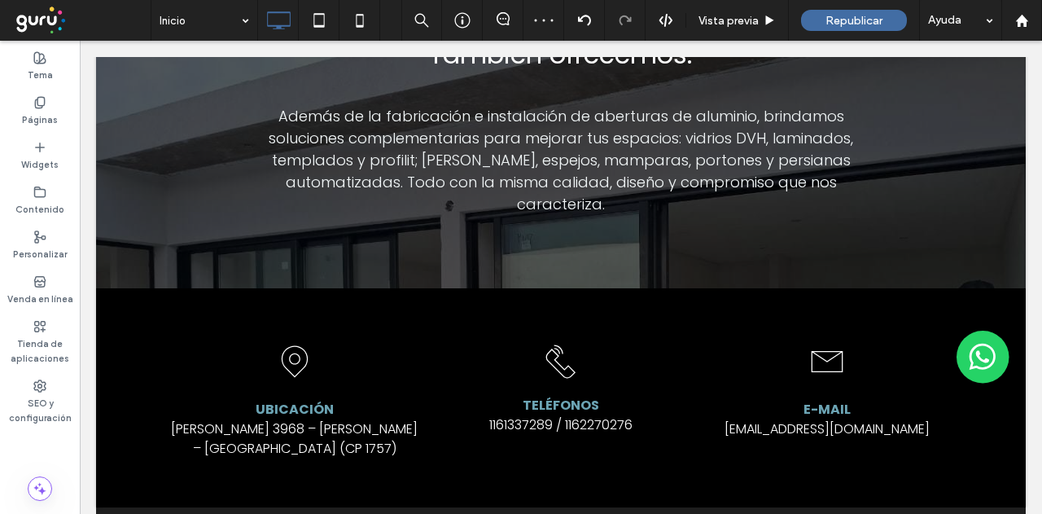
click at [320, 419] on span "Sixto Fajardo 3968 – Gregorio de Laferrere – Buenos Aires (CP 1757)" at bounding box center [294, 438] width 247 height 38
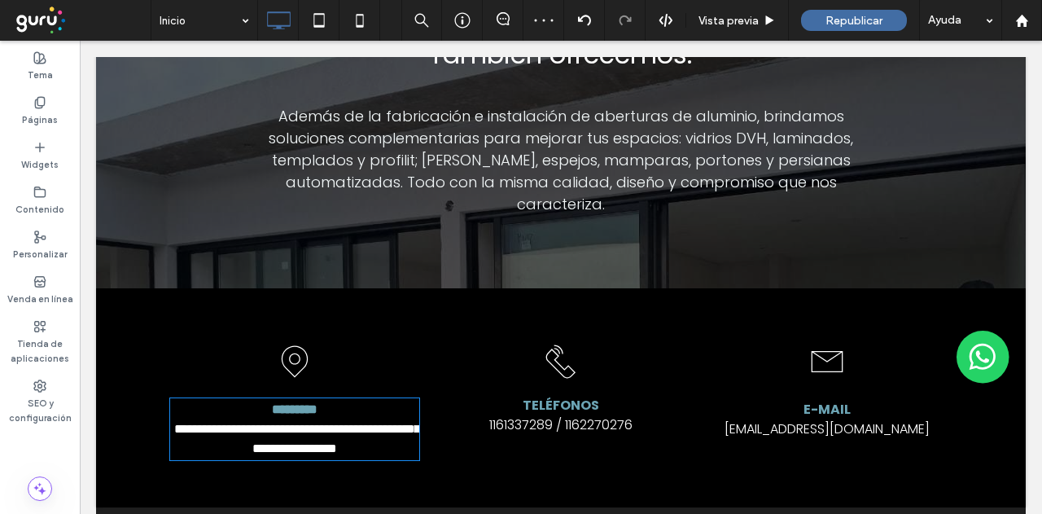
type input "*******"
type input "**"
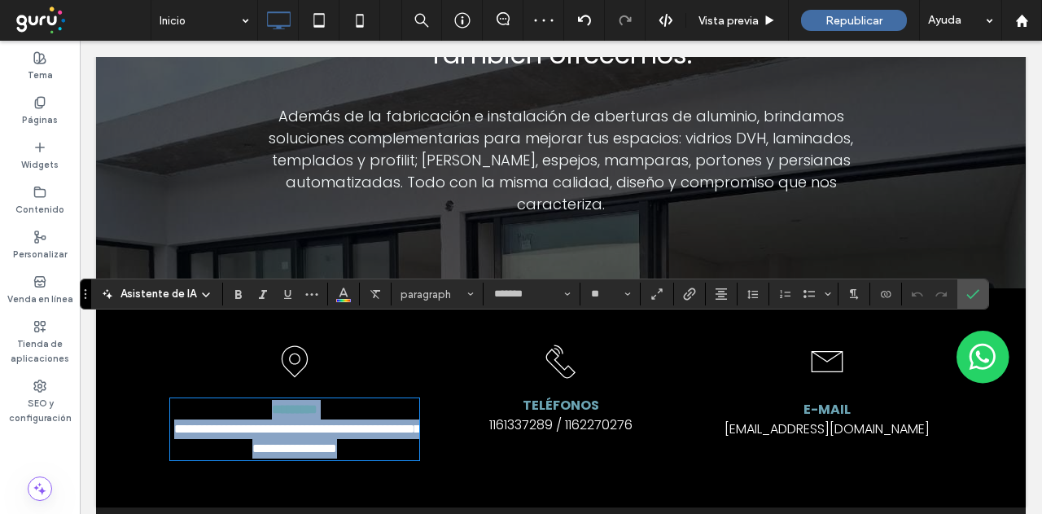
click at [318, 423] on span "**********" at bounding box center [297, 439] width 246 height 32
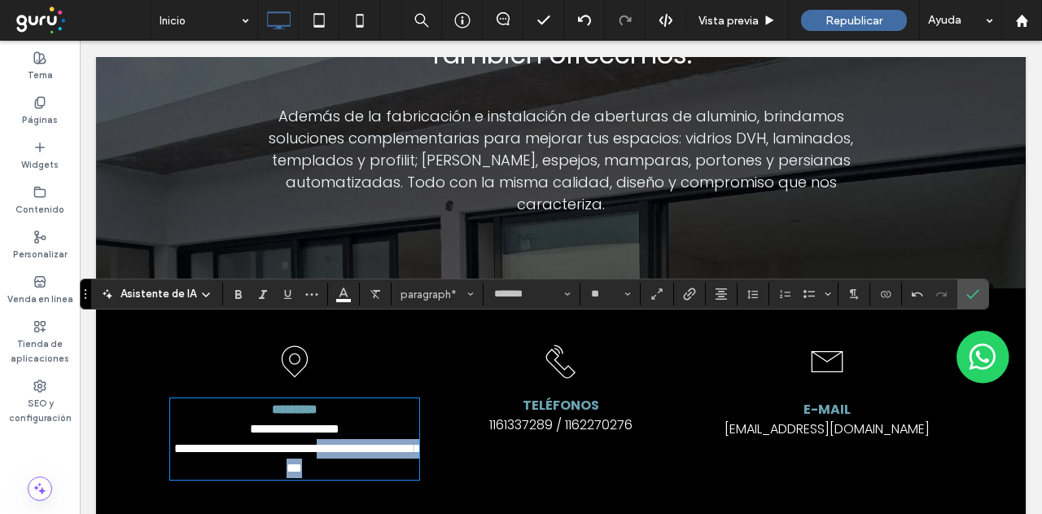
drag, startPoint x: 362, startPoint y: 392, endPoint x: 351, endPoint y: 375, distance: 19.9
click at [351, 439] on p "**********" at bounding box center [294, 458] width 249 height 39
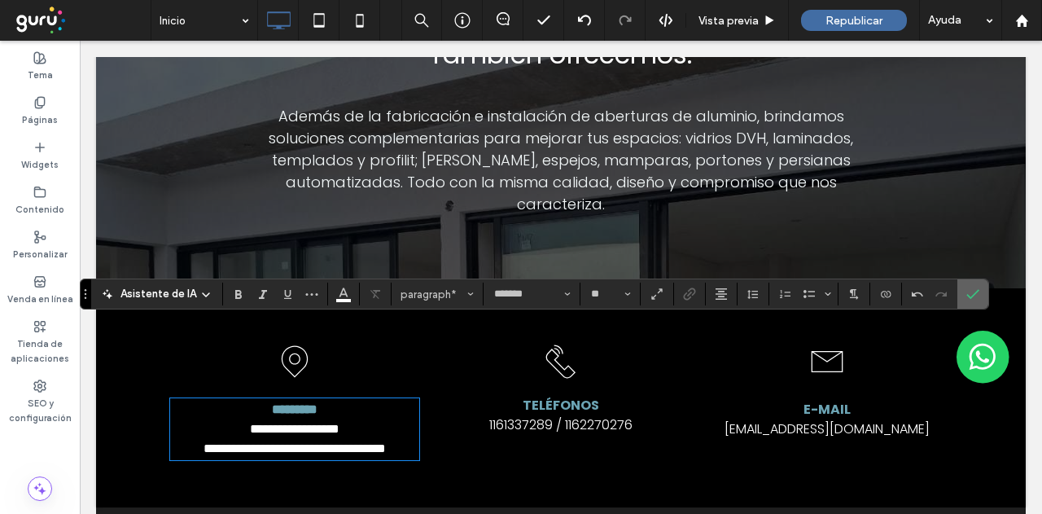
click at [967, 291] on icon "Confirmar" at bounding box center [973, 293] width 13 height 13
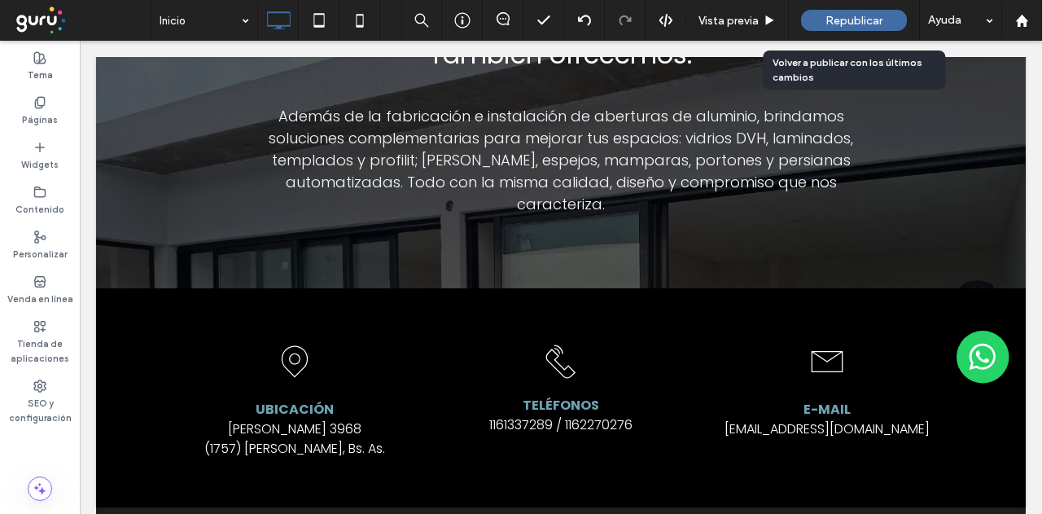
drag, startPoint x: 876, startPoint y: 19, endPoint x: 868, endPoint y: 4, distance: 16.8
click at [876, 19] on span "Republicar" at bounding box center [854, 21] width 57 height 14
